Goal: Transaction & Acquisition: Purchase product/service

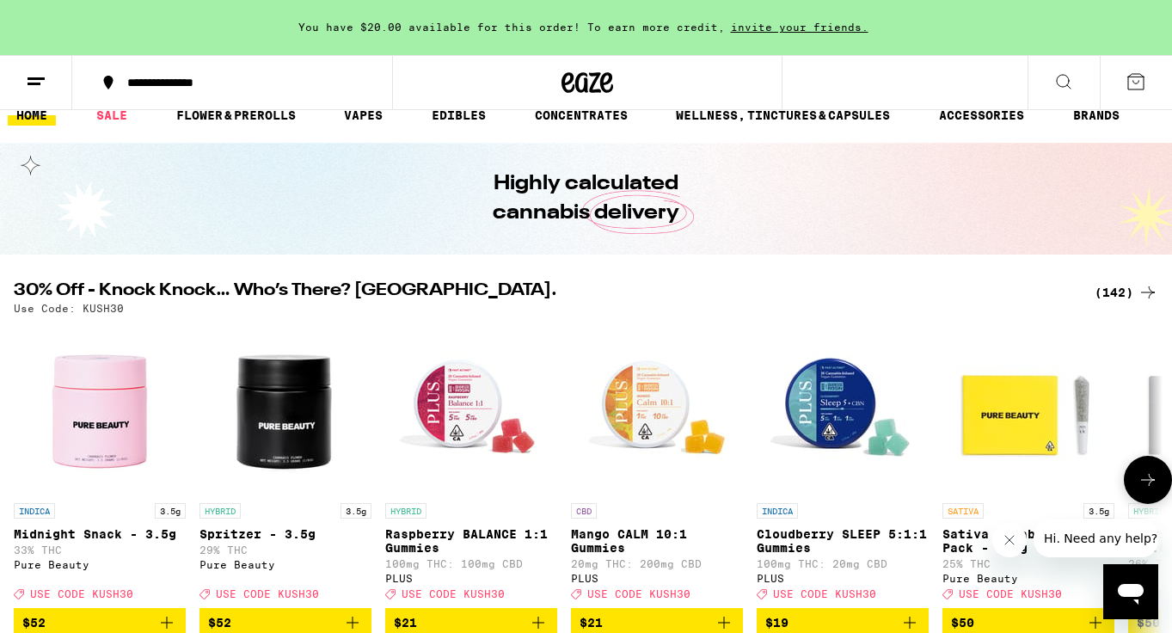
scroll to position [24, 0]
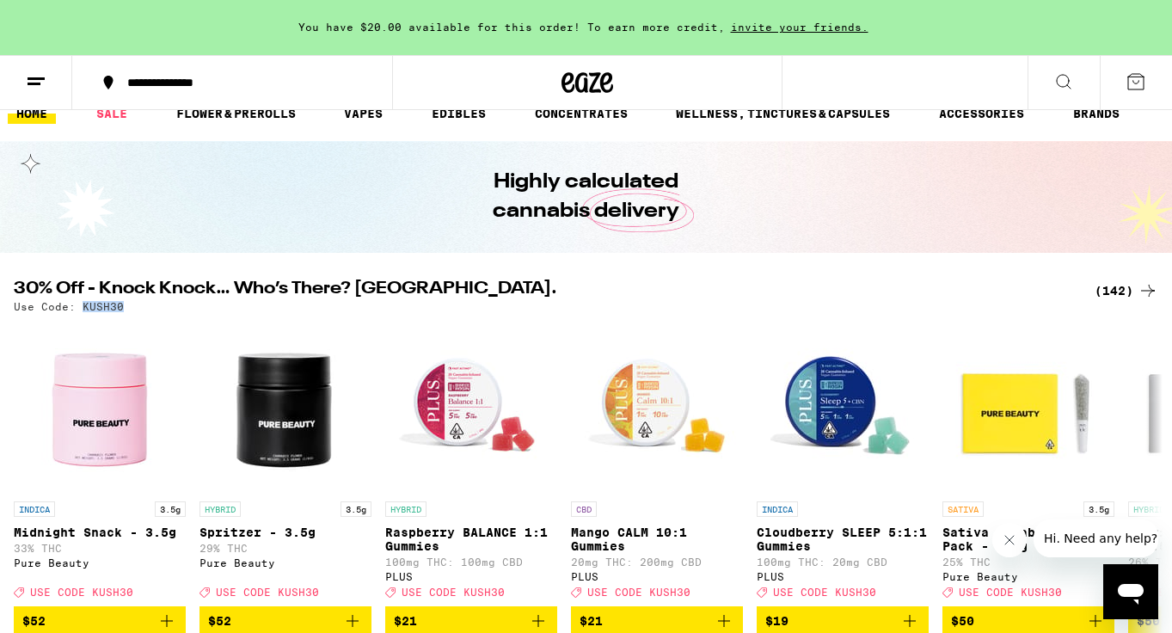
drag, startPoint x: 129, startPoint y: 308, endPoint x: 82, endPoint y: 310, distance: 47.4
click at [82, 310] on div "Use Code: KUSH30" at bounding box center [586, 306] width 1144 height 11
copy p "KUSH30"
click at [1108, 289] on div "(142)" at bounding box center [1127, 290] width 64 height 21
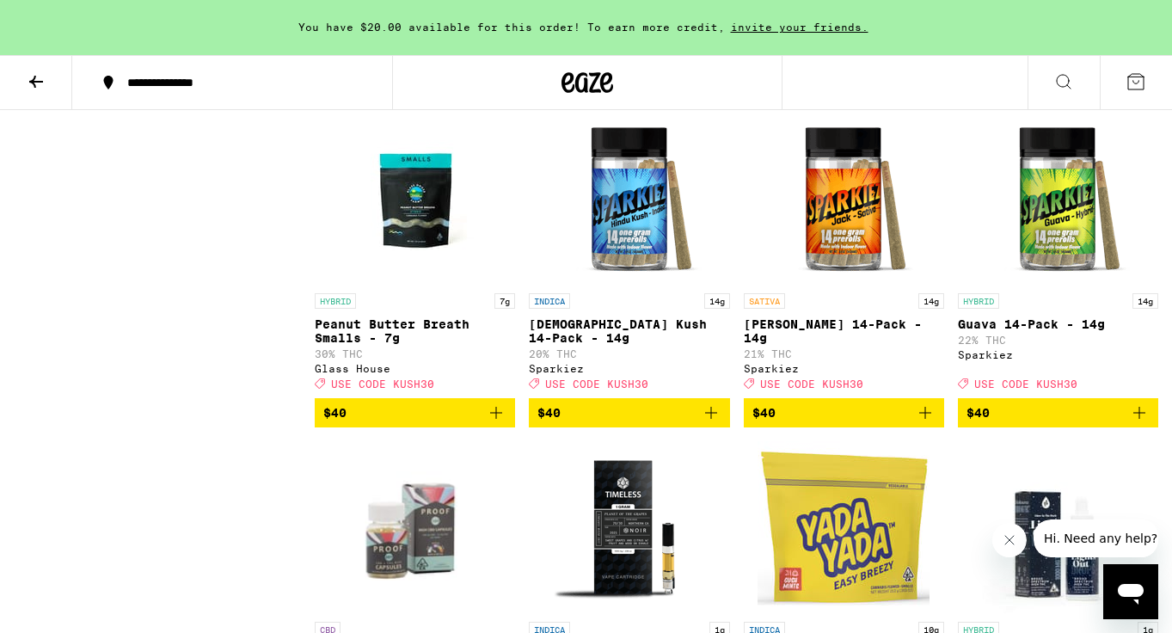
scroll to position [9614, 0]
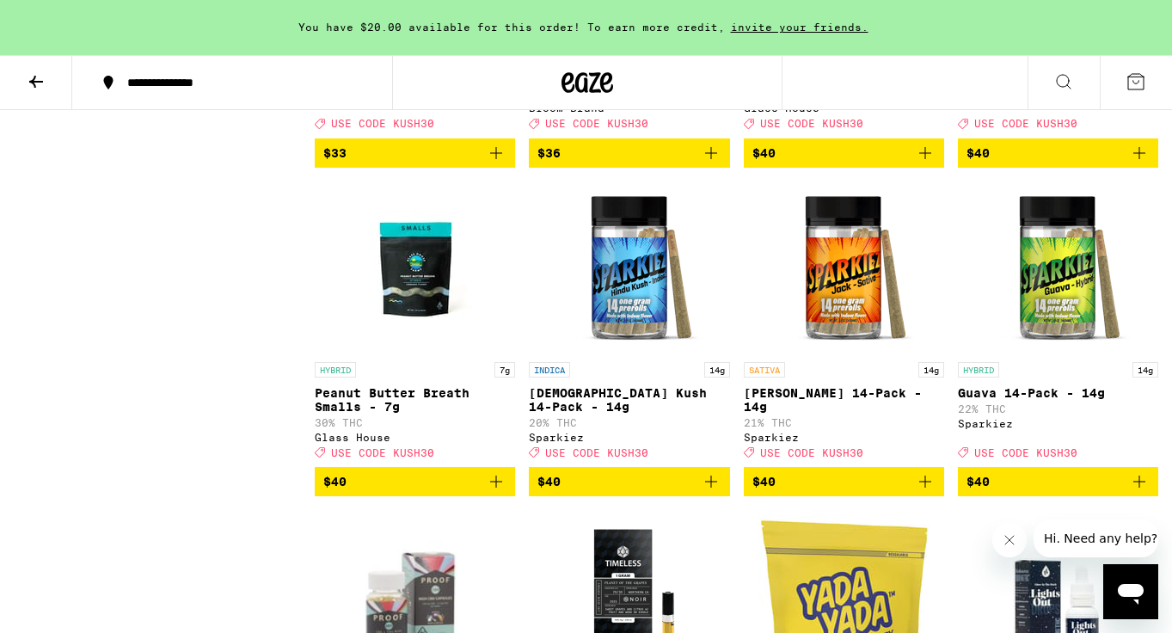
click at [713, 163] on icon "Add to bag" at bounding box center [711, 153] width 21 height 21
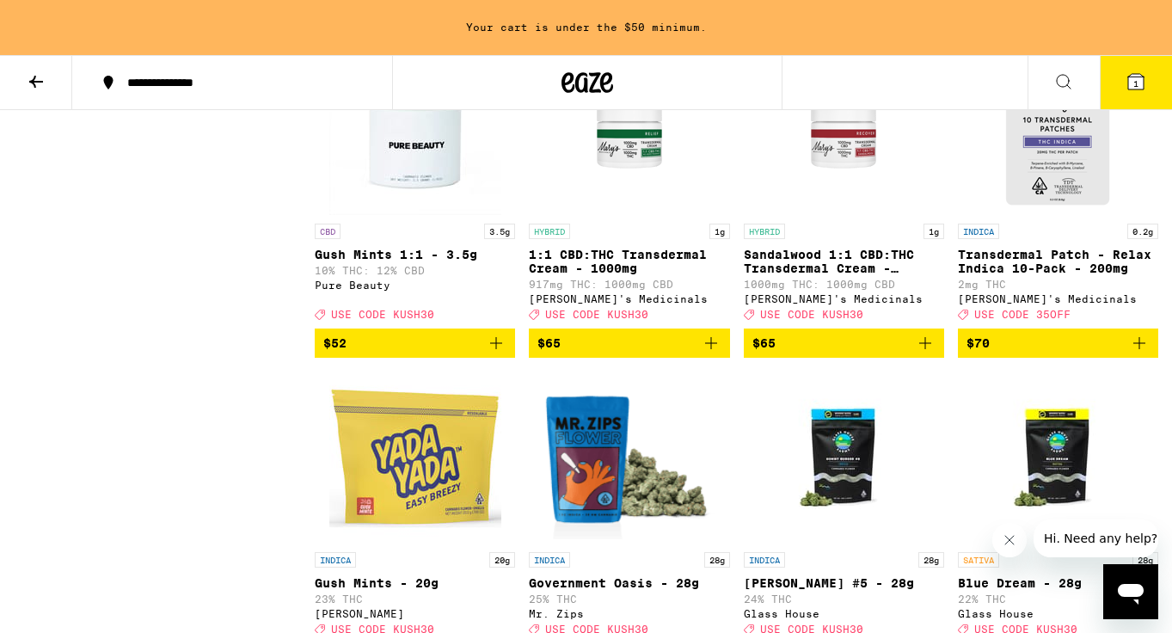
scroll to position [11075, 0]
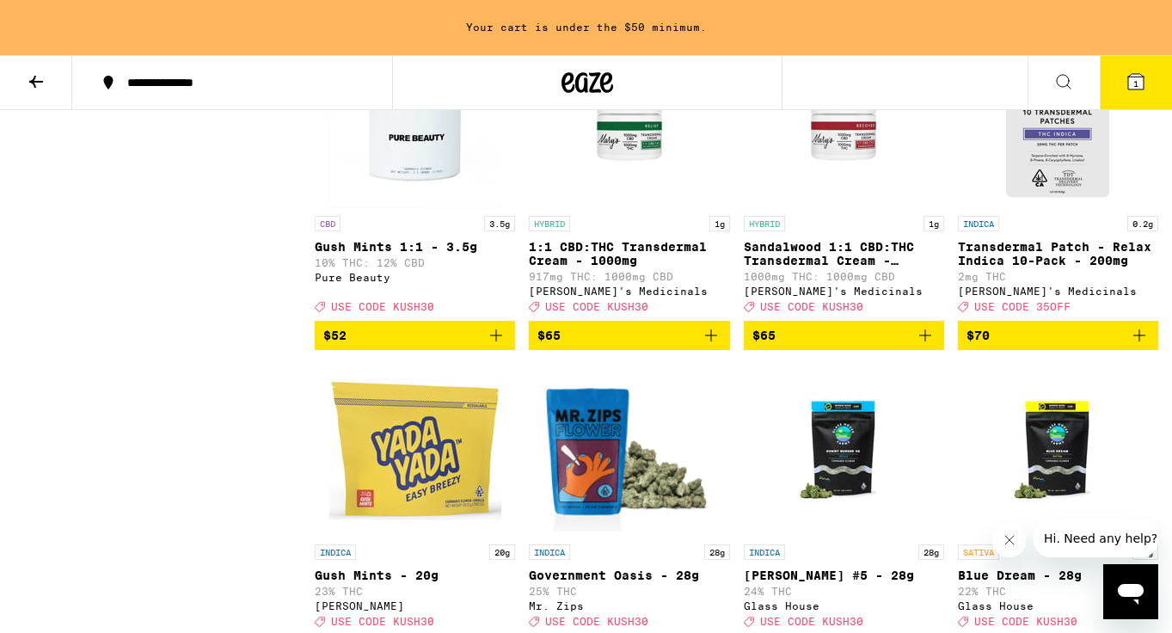
click at [1145, 17] on icon "Add to bag" at bounding box center [1139, 7] width 21 height 21
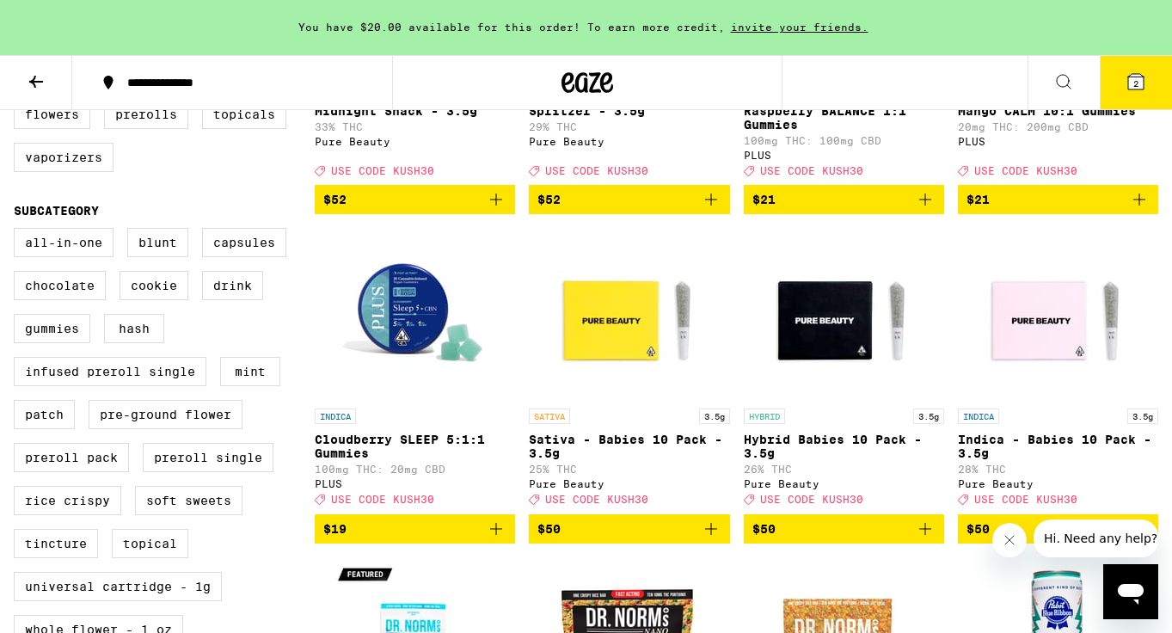
scroll to position [393, 0]
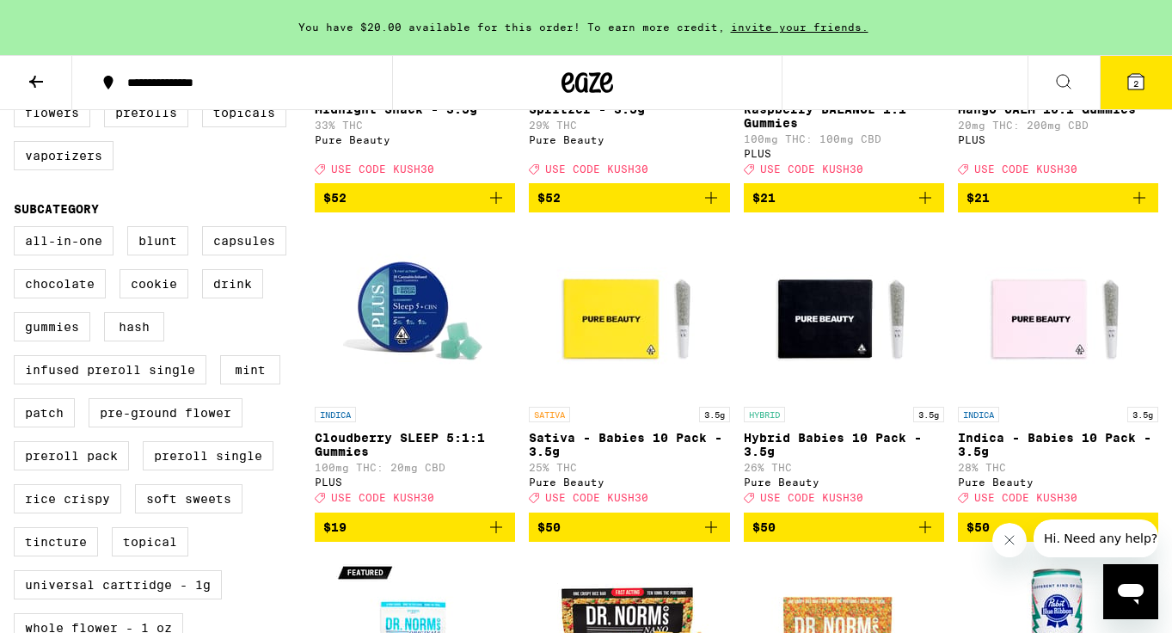
click at [1126, 92] on button "2" at bounding box center [1136, 82] width 72 height 53
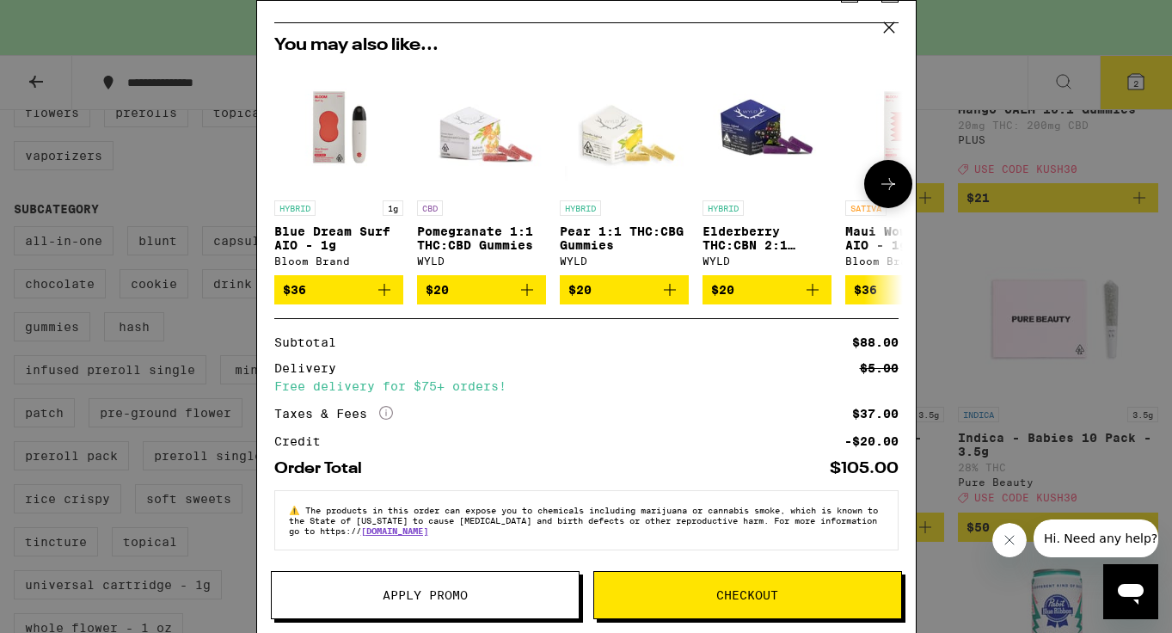
scroll to position [223, 0]
click at [529, 585] on button "Apply Promo" at bounding box center [425, 595] width 309 height 48
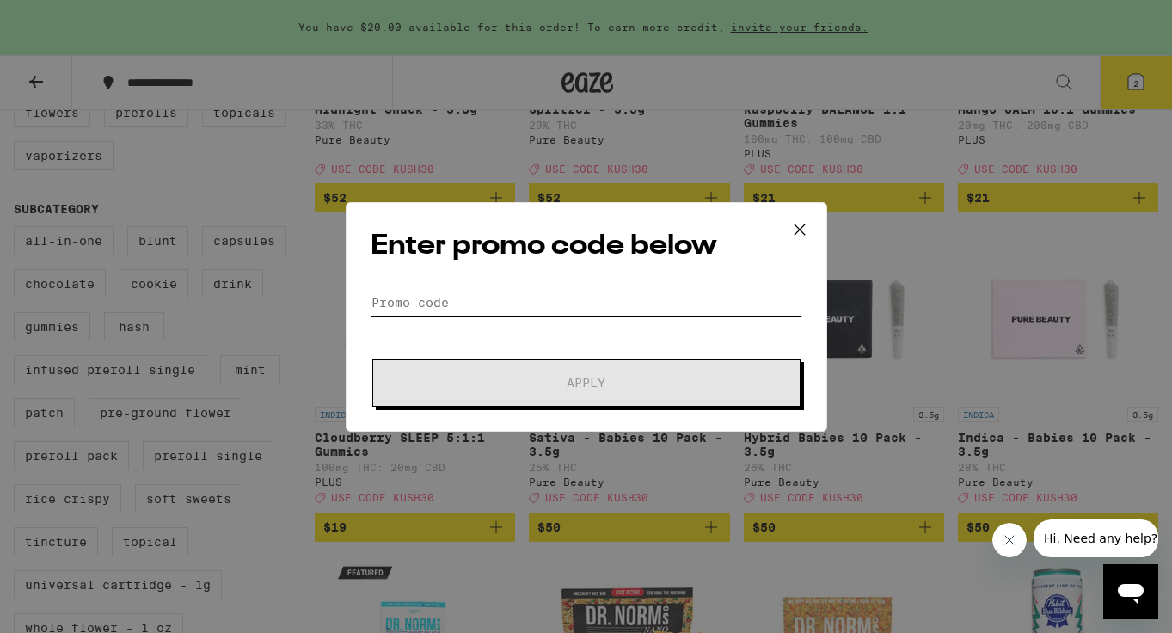
click at [531, 298] on input "Promo Code" at bounding box center [587, 303] width 432 height 26
paste input "KUSH30"
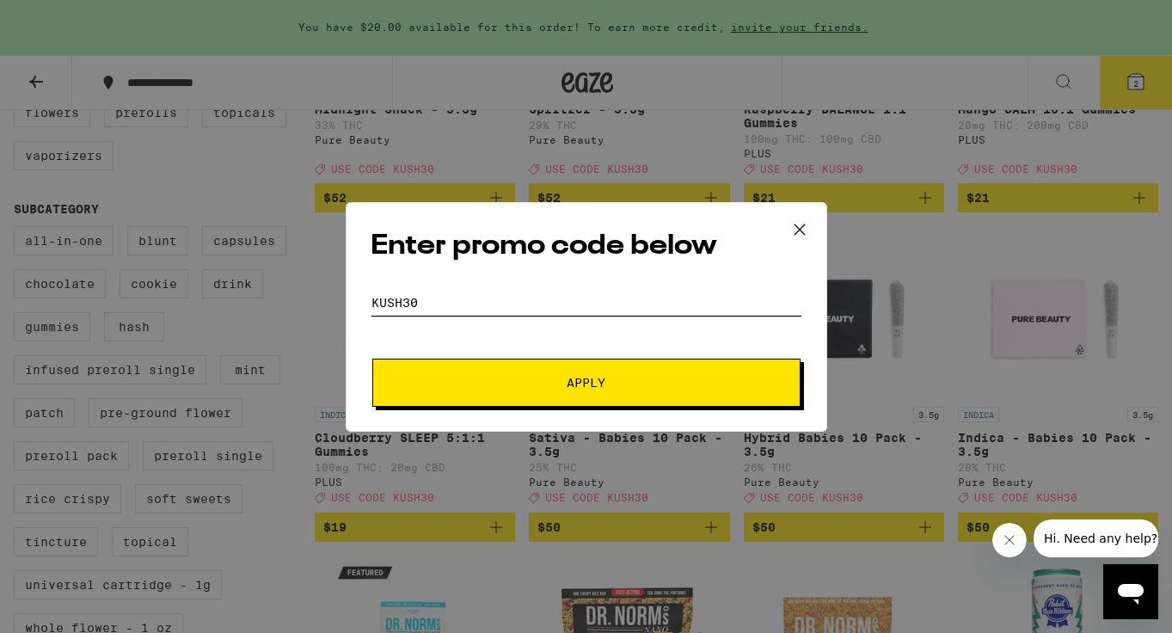
type input "KUSH30"
click at [518, 391] on button "Apply" at bounding box center [586, 383] width 428 height 48
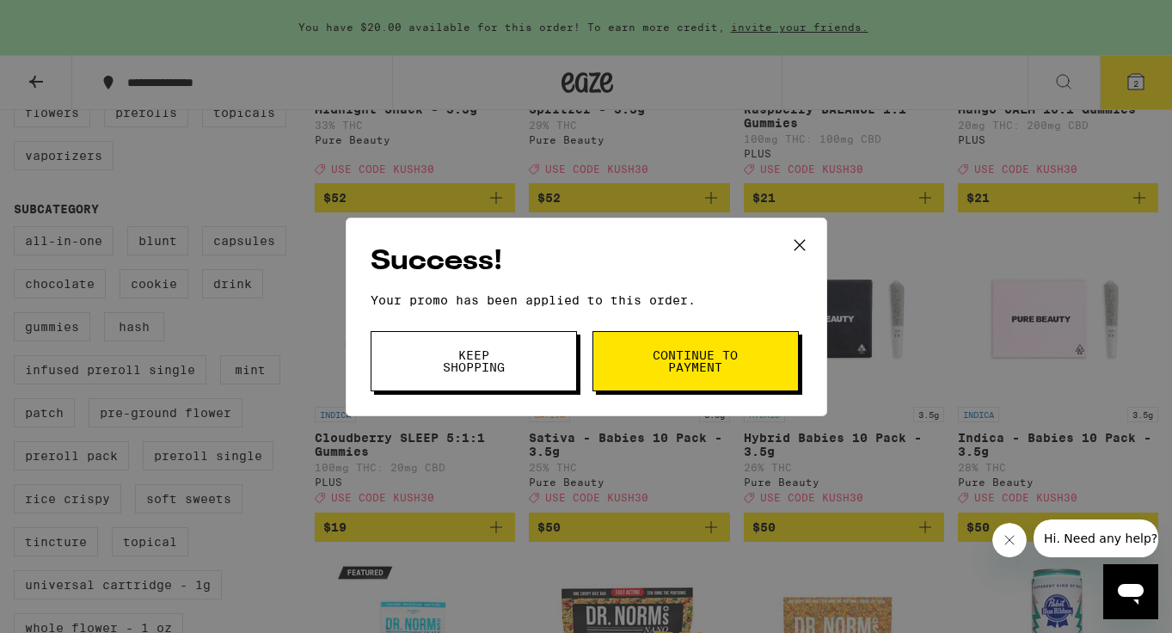
click at [635, 360] on button "Continue to payment" at bounding box center [695, 361] width 206 height 60
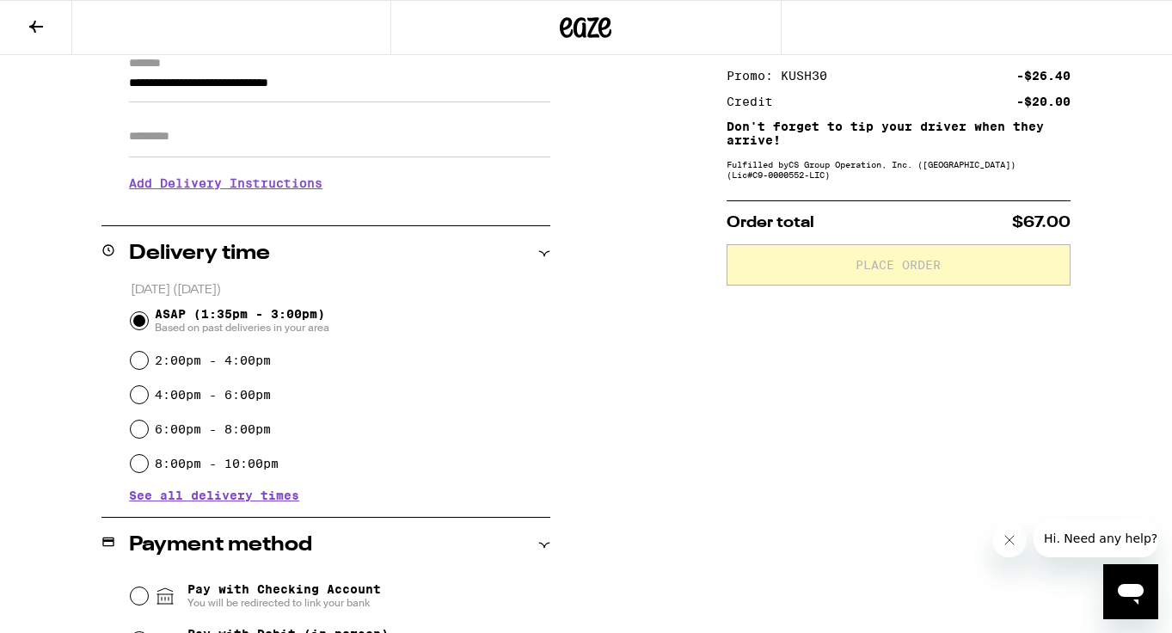
scroll to position [359, 0]
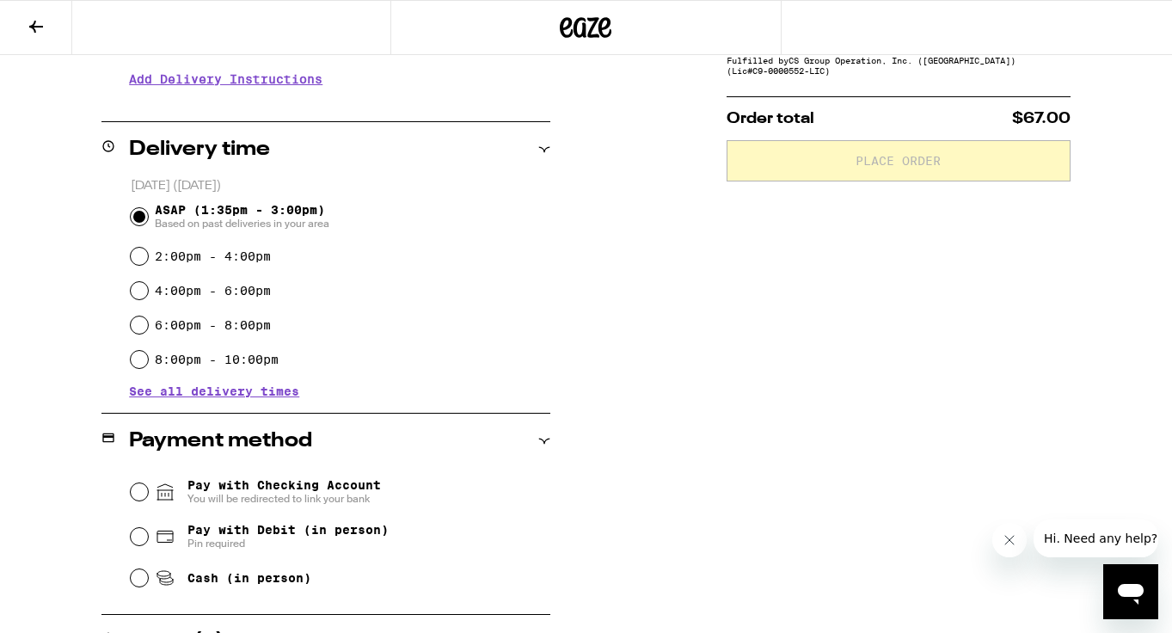
click at [365, 542] on span "Pin required" at bounding box center [287, 544] width 201 height 14
click at [148, 542] on input "Pay with Debit (in person) Pin required" at bounding box center [139, 536] width 17 height 17
radio input "true"
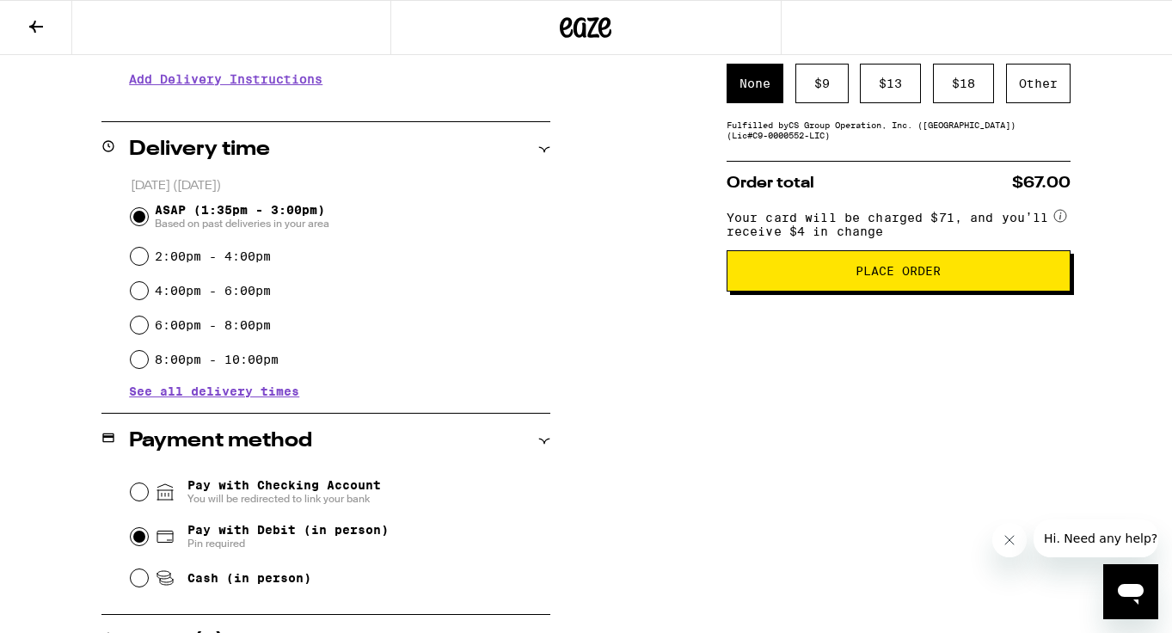
click at [835, 291] on button "Place Order" at bounding box center [899, 270] width 344 height 41
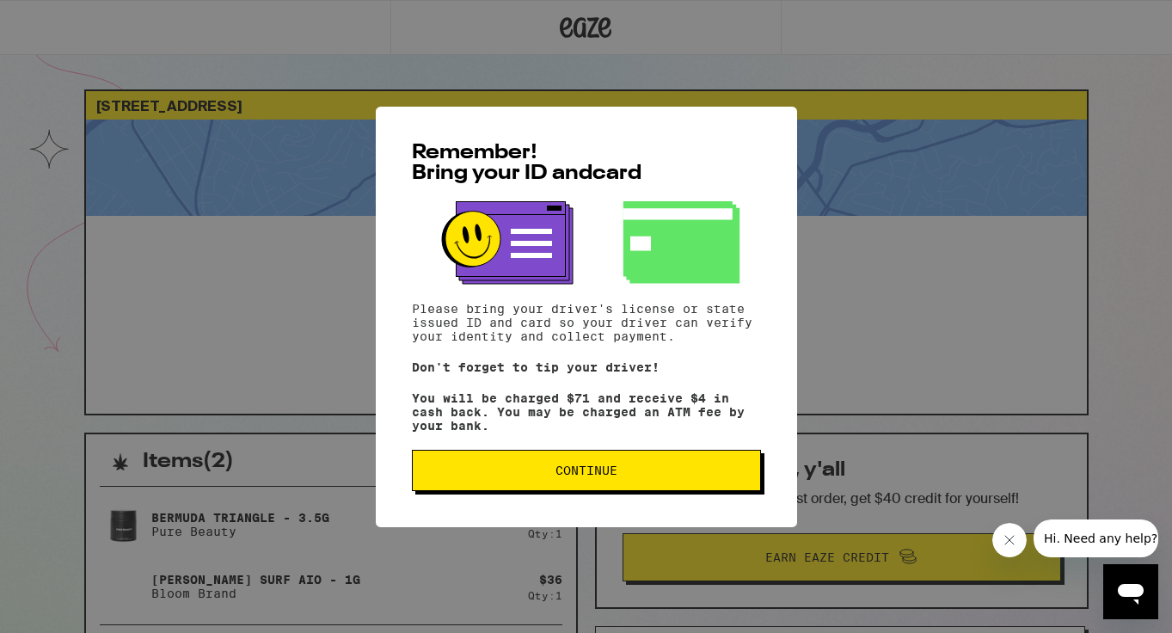
click at [655, 476] on span "Continue" at bounding box center [586, 470] width 320 height 12
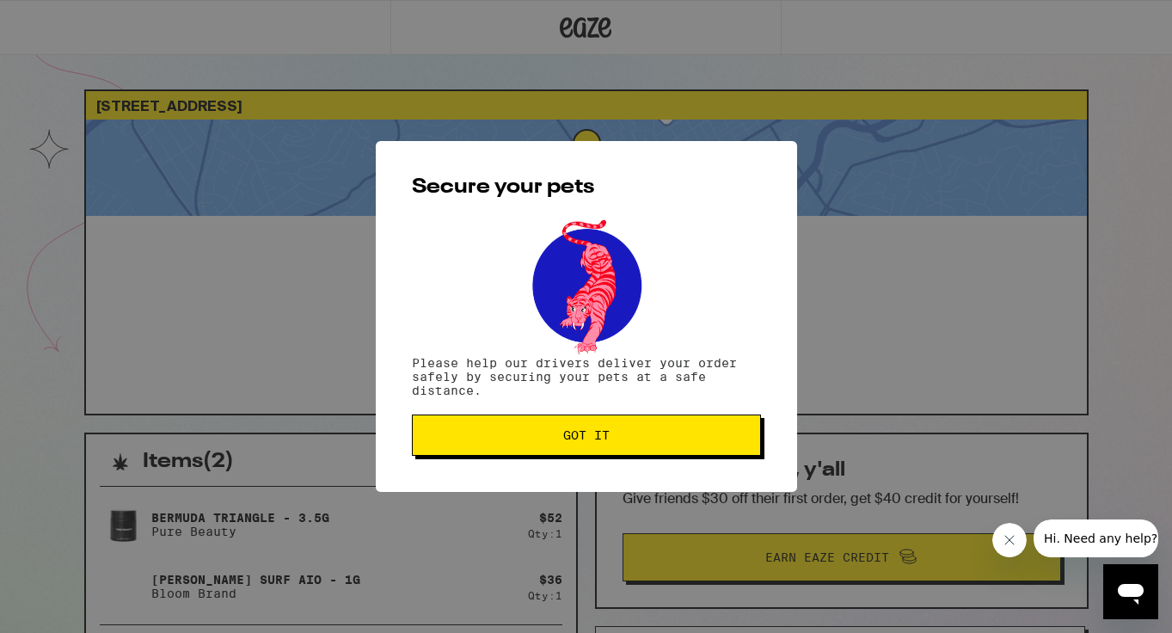
click at [664, 435] on span "Got it" at bounding box center [586, 435] width 320 height 12
